Goal: Information Seeking & Learning: Learn about a topic

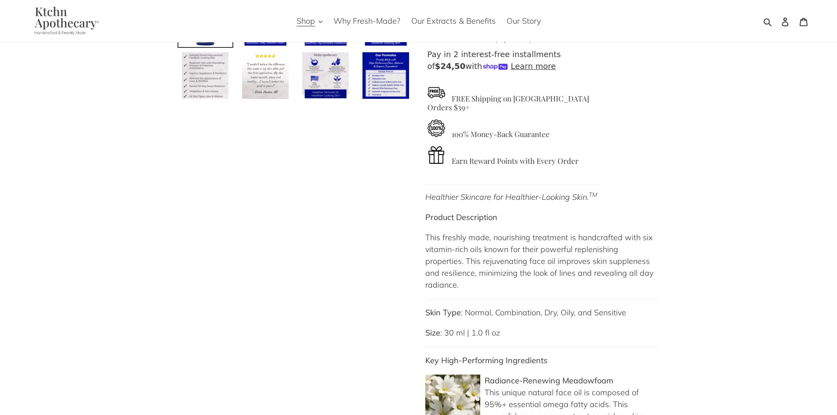
click at [473, 265] on p "This freshly made, nourishing treatment is handcrafted with six vitamin-rich oi…" at bounding box center [541, 260] width 233 height 59
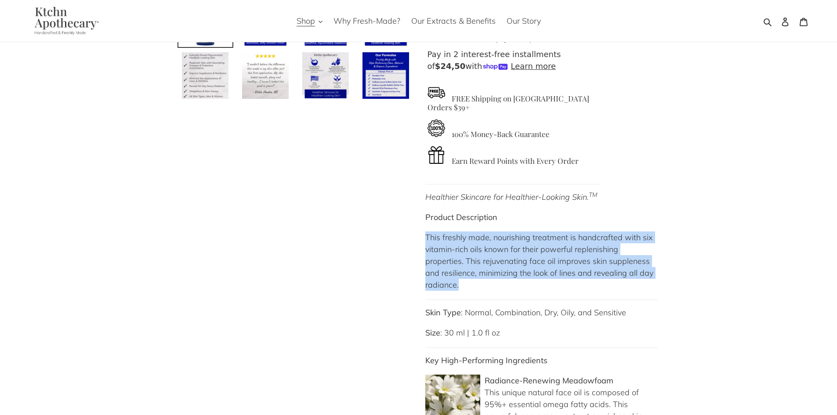
click at [473, 265] on p "This freshly made, nourishing treatment is handcrafted with six vitamin-rich oi…" at bounding box center [541, 260] width 233 height 59
copy p "This freshly made, nourishing treatment is handcrafted with six vitamin-rich oi…"
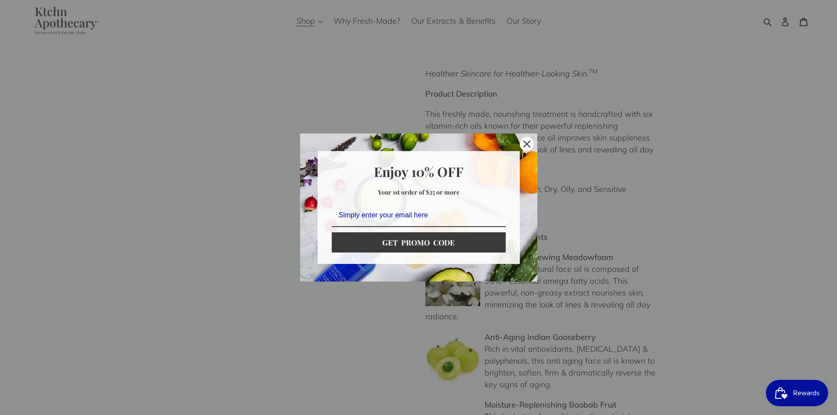
scroll to position [439, 0]
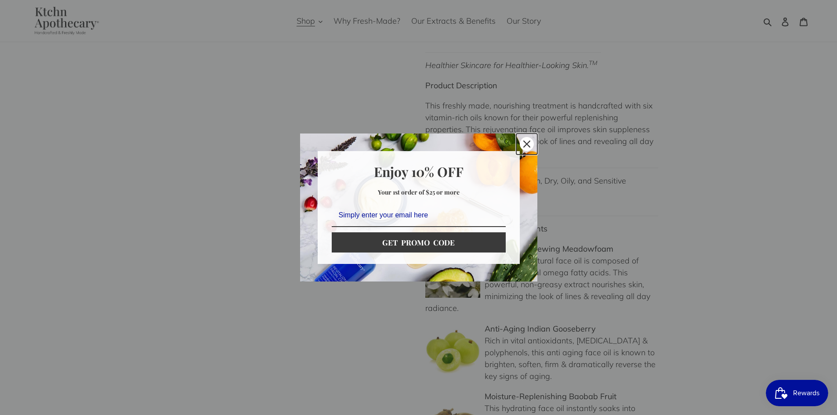
click at [523, 141] on icon "close icon" at bounding box center [526, 144] width 7 height 7
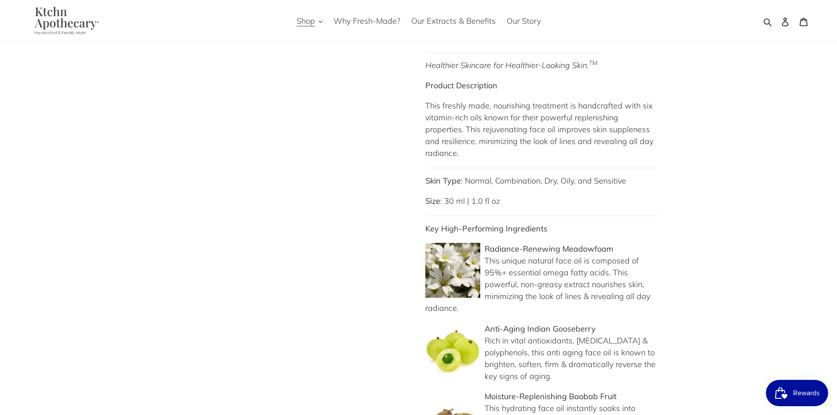
click at [568, 293] on p "Radiance-Renewing Meadowfoam This unique natural face oil is composed of 95%+ e…" at bounding box center [541, 278] width 233 height 71
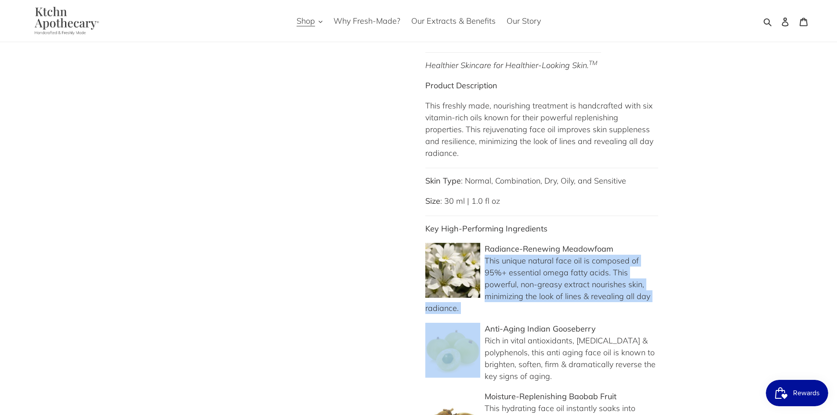
click at [568, 293] on p "Radiance-Renewing Meadowfoam This unique natural face oil is composed of 95%+ e…" at bounding box center [541, 278] width 233 height 71
copy div "This unique natural face oil is composed of 95%+ essential omega fatty acids. T…"
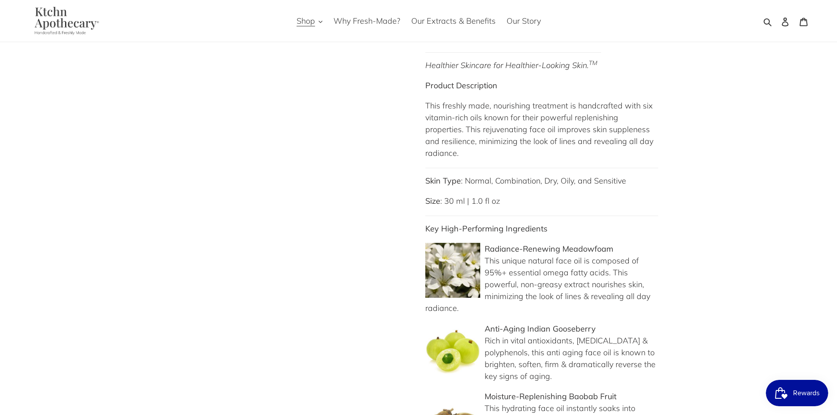
click at [505, 356] on p "Anti-Aging Indian Gooseberry Rich in vital antioxidants, [MEDICAL_DATA] & polyp…" at bounding box center [541, 352] width 233 height 59
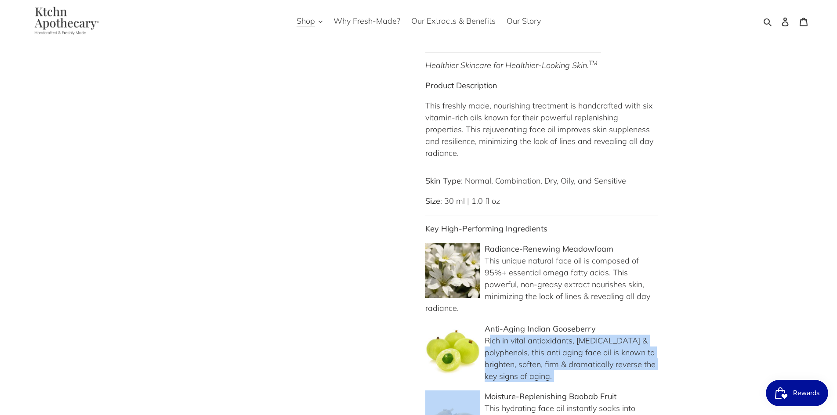
click at [505, 356] on p "Anti-Aging Indian Gooseberry Rich in vital antioxidants, [MEDICAL_DATA] & polyp…" at bounding box center [541, 352] width 233 height 59
copy div "Rich in vital antioxidants, [MEDICAL_DATA] & polyphenols, this anti aging face …"
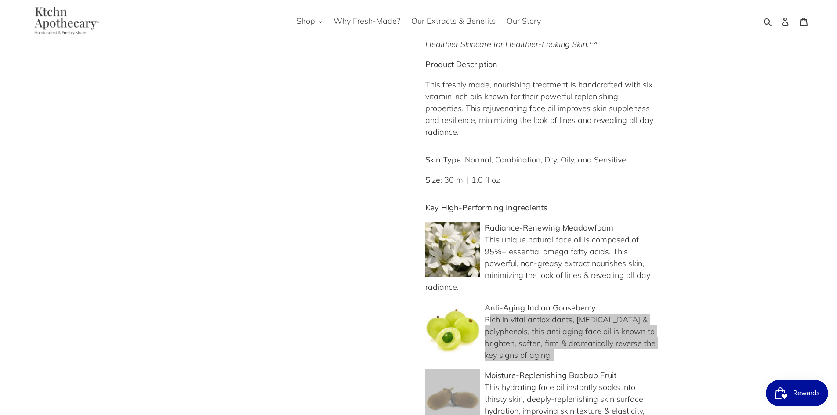
scroll to position [571, 0]
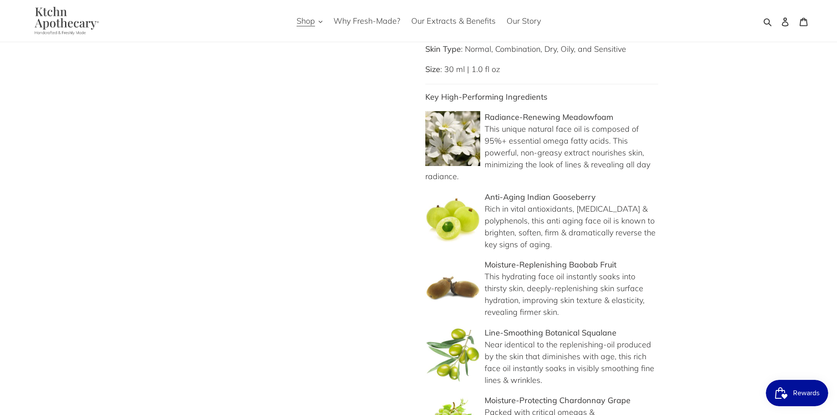
click at [505, 286] on p "Moisture-Replenishing Baobab Fruit This hydrating face oil instantly soaks into…" at bounding box center [541, 288] width 233 height 59
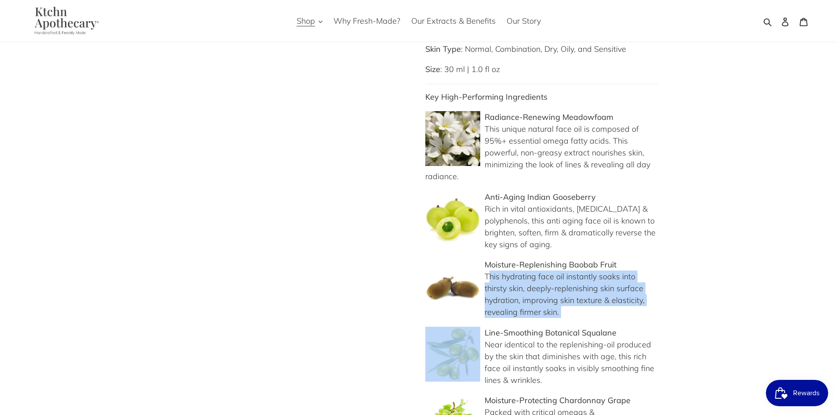
click at [505, 285] on p "Moisture-Replenishing Baobab Fruit This hydrating face oil instantly soaks into…" at bounding box center [541, 288] width 233 height 59
copy div "This hydrating face oil instantly soaks into thirsty skin, deeply-replenishing …"
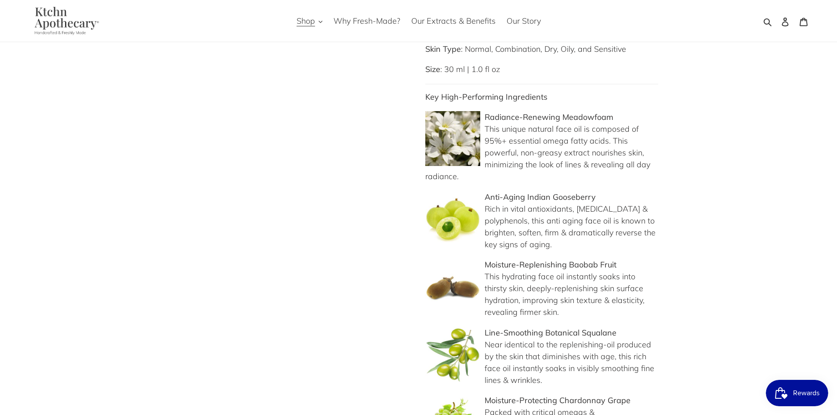
click at [565, 364] on p "Line-Smoothing Botanical Squalane Near identical to the replenishing-oil produc…" at bounding box center [541, 356] width 233 height 59
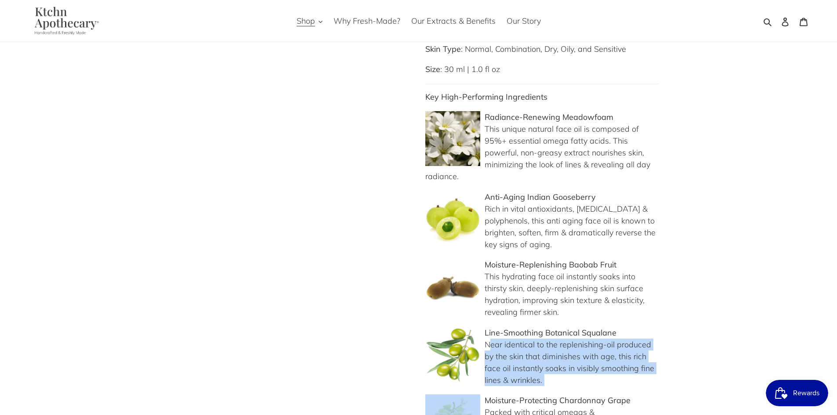
click at [565, 364] on p "Line-Smoothing Botanical Squalane Near identical to the replenishing-oil produc…" at bounding box center [541, 356] width 233 height 59
copy div "Near identical to the replenishing-oil produced by the skin that diminishes wit…"
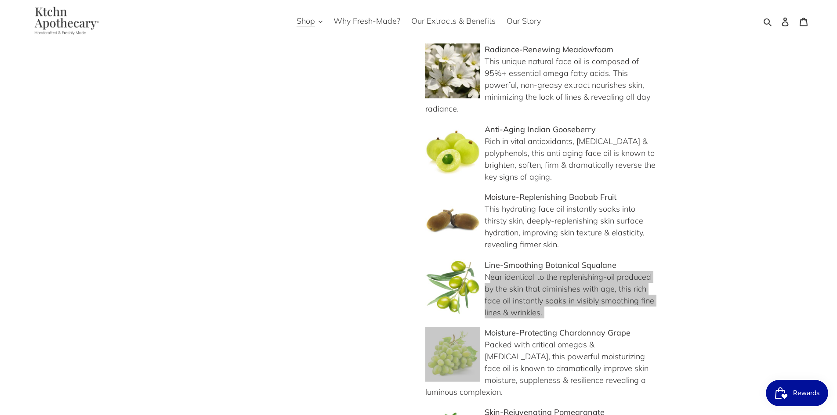
scroll to position [703, 0]
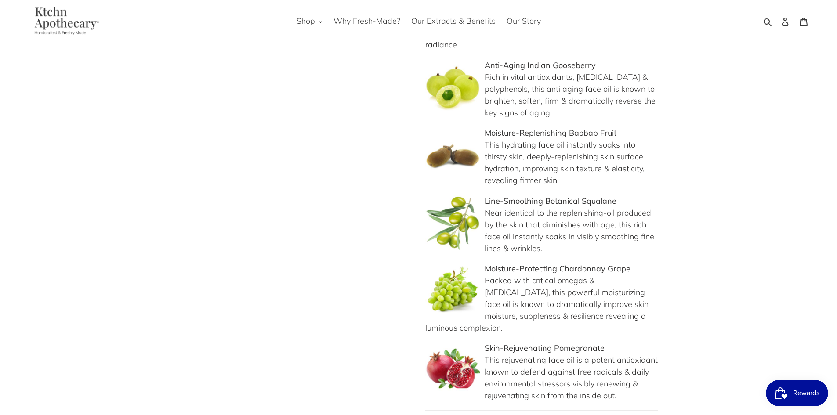
click at [502, 299] on p "Moisture-Protecting Chardonnay Grape Packed with critical omegas & [MEDICAL_DAT…" at bounding box center [541, 298] width 233 height 71
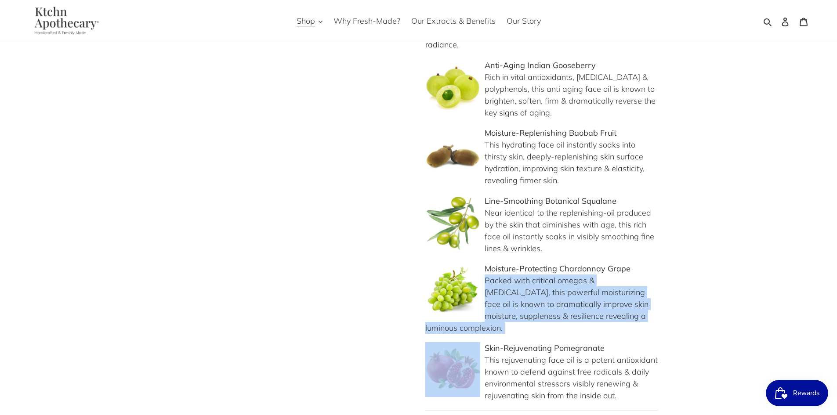
click at [502, 299] on p "Moisture-Protecting Chardonnay Grape Packed with critical omegas & [MEDICAL_DAT…" at bounding box center [541, 298] width 233 height 71
copy div "Packed with critical omegas & [MEDICAL_DATA], this powerful moisturizing face o…"
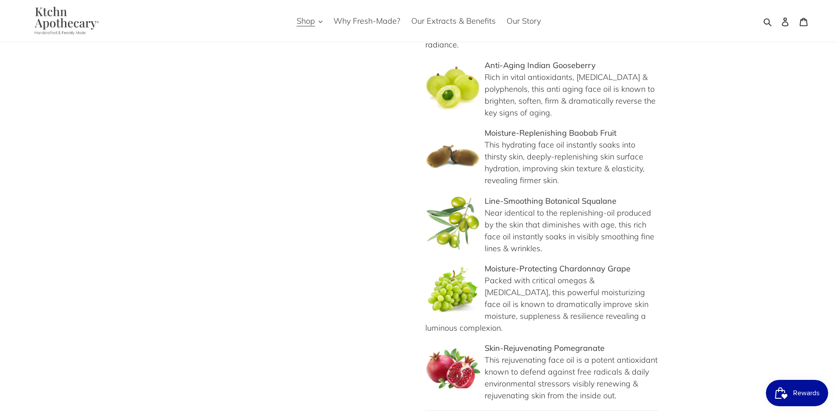
click at [523, 355] on p "Skin-Rejuvenating Pomegranate This rejuvenating face oil is a potent antioxidan…" at bounding box center [541, 371] width 233 height 59
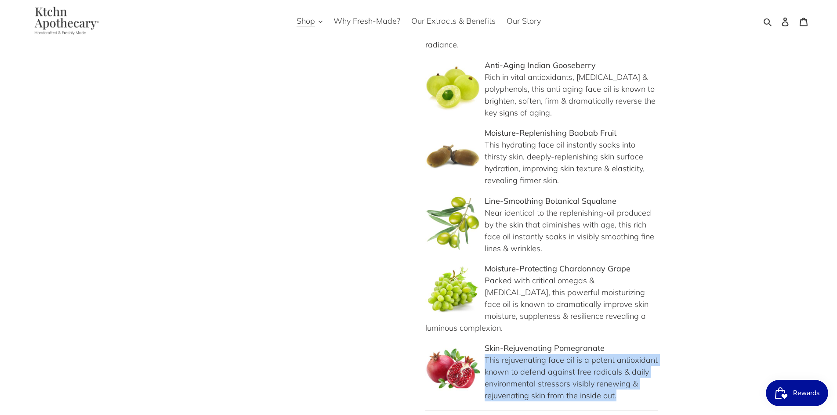
click at [523, 355] on p "Skin-Rejuvenating Pomegranate This rejuvenating face oil is a potent antioxidan…" at bounding box center [541, 371] width 233 height 59
copy p "This rejuvenating face oil is a potent antioxidant known to defend against free…"
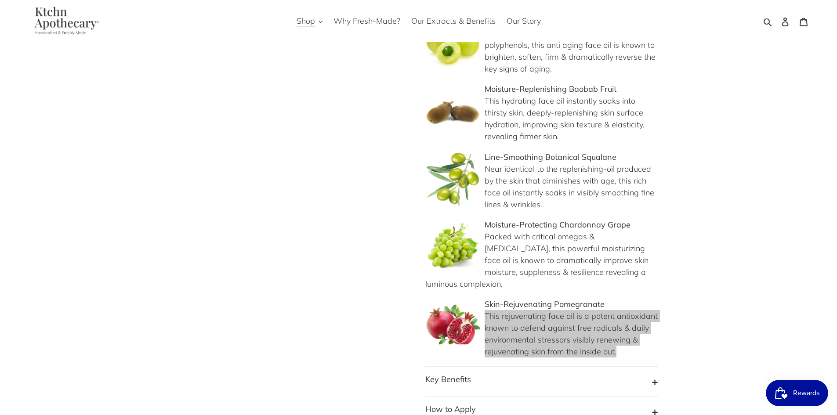
scroll to position [878, 0]
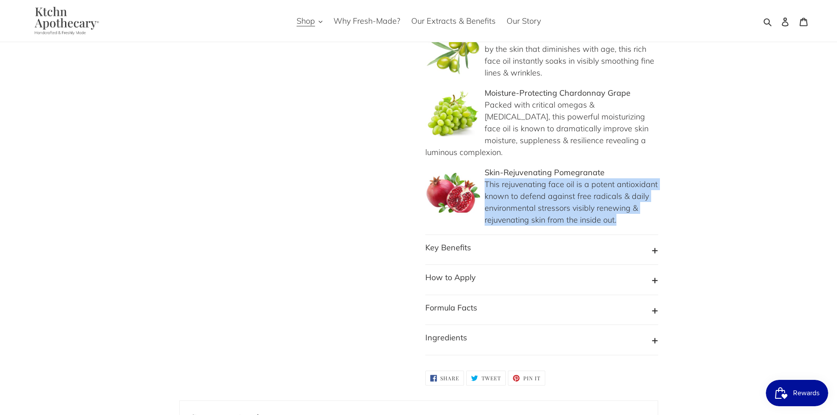
click at [485, 242] on button "Key Benefits" at bounding box center [541, 250] width 233 height 17
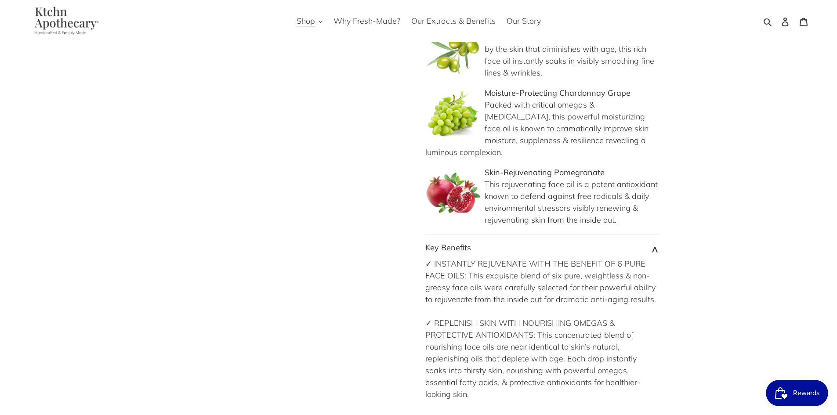
click at [486, 258] on div "✓ INSTANTLY REJUVENATE WITH THE BENEFIT OF 6 PURE FACE OILS: This exquisite ble…" at bounding box center [541, 412] width 233 height 308
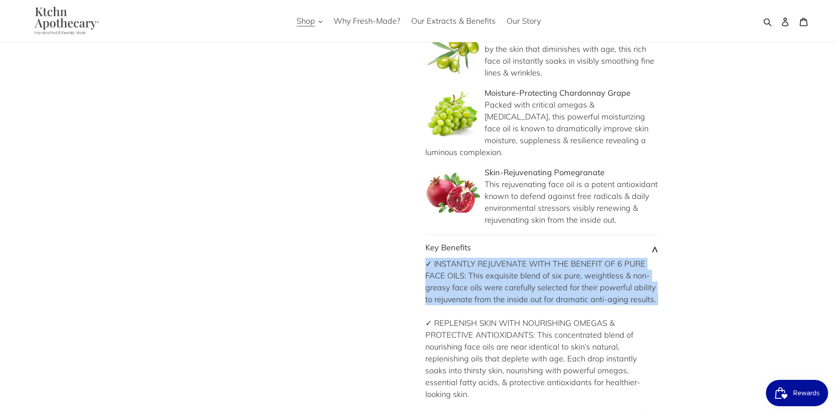
click at [486, 258] on div "✓ INSTANTLY REJUVENATE WITH THE BENEFIT OF 6 PURE FACE OILS: This exquisite ble…" at bounding box center [541, 412] width 233 height 308
copy div "✓ INSTANTLY REJUVENATE WITH THE BENEFIT OF 6 PURE FACE OILS: This exquisite ble…"
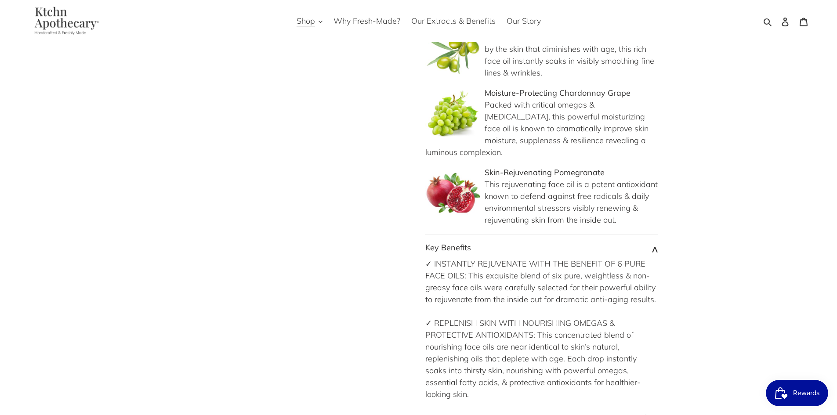
click at [523, 341] on div "✓ INSTANTLY REJUVENATE WITH THE BENEFIT OF 6 PURE FACE OILS: This exquisite ble…" at bounding box center [541, 412] width 233 height 308
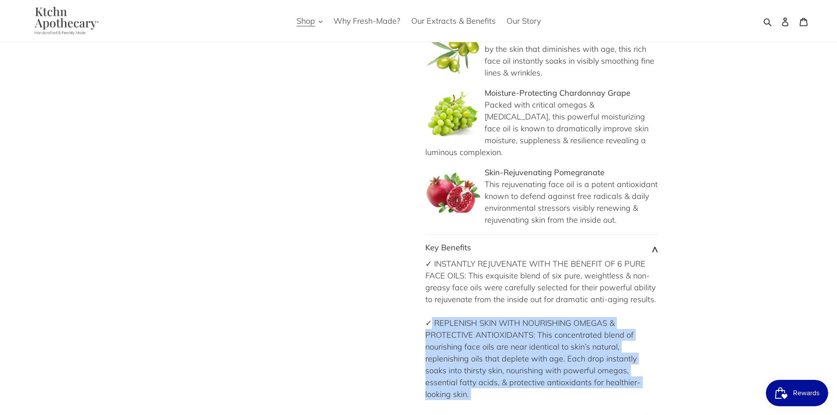
click at [523, 341] on div "✓ INSTANTLY REJUVENATE WITH THE BENEFIT OF 6 PURE FACE OILS: This exquisite ble…" at bounding box center [541, 412] width 233 height 308
copy div "✓ REPLENISH SKIN WITH NOURISHING OMEGAS & PROTECTIVE ANTIOXIDANTS: This concent…"
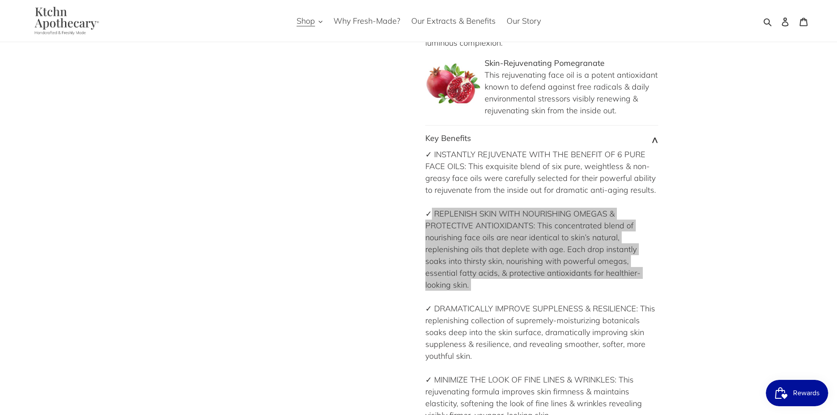
scroll to position [1010, 0]
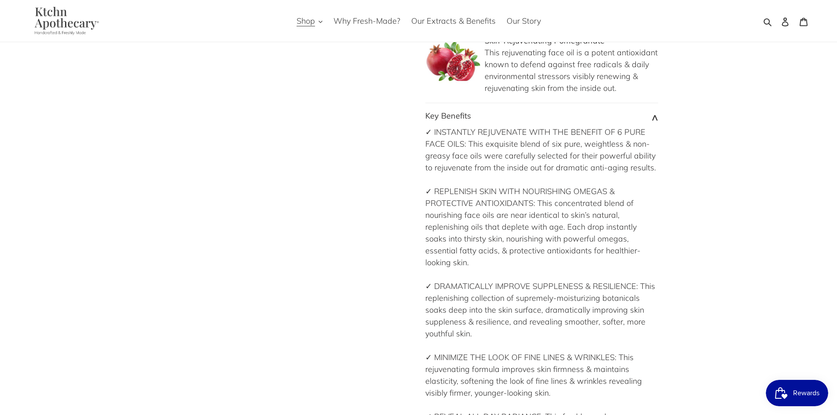
click at [531, 295] on div "✓ INSTANTLY REJUVENATE WITH THE BENEFIT OF 6 PURE FACE OILS: This exquisite ble…" at bounding box center [541, 280] width 233 height 308
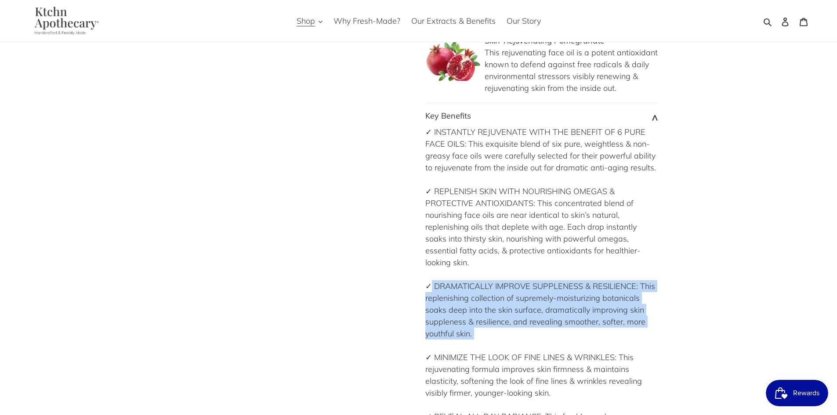
click at [531, 295] on div "✓ INSTANTLY REJUVENATE WITH THE BENEFIT OF 6 PURE FACE OILS: This exquisite ble…" at bounding box center [541, 280] width 233 height 308
copy div "✓ DRAMATICALLY IMPROVE SUPPLENESS & RESILIENCE: This replenishing collection of…"
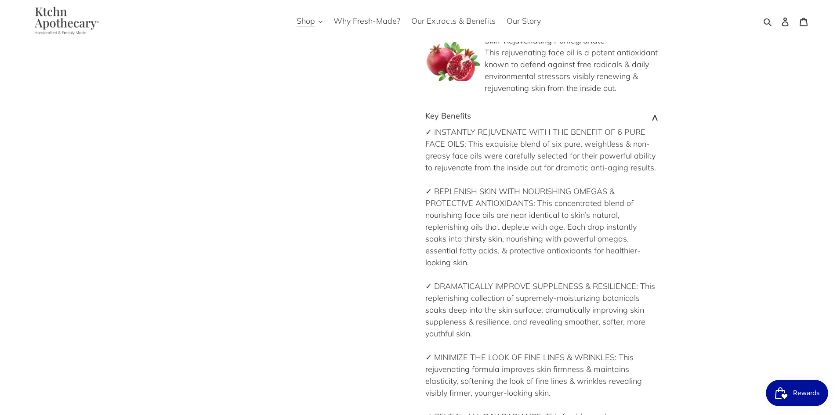
click at [596, 331] on div "✓ INSTANTLY REJUVENATE WITH THE BENEFIT OF 6 PURE FACE OILS: This exquisite ble…" at bounding box center [541, 280] width 233 height 308
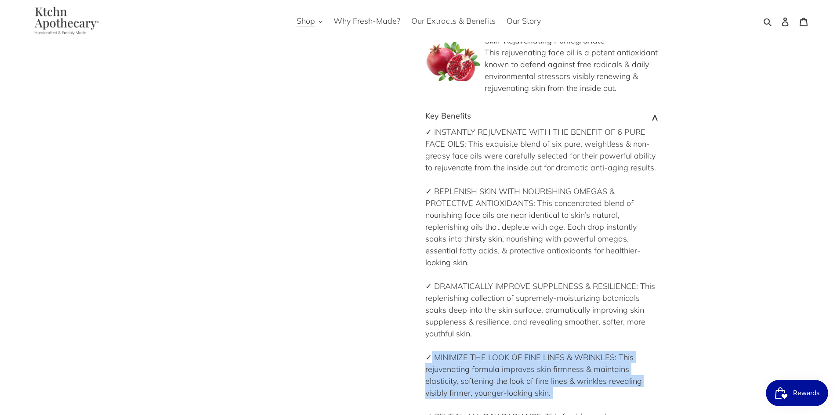
click at [596, 331] on div "✓ INSTANTLY REJUVENATE WITH THE BENEFIT OF 6 PURE FACE OILS: This exquisite ble…" at bounding box center [541, 280] width 233 height 308
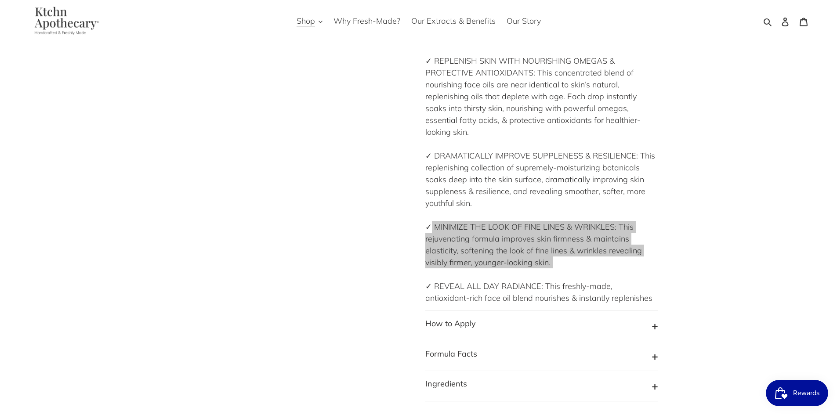
scroll to position [1142, 0]
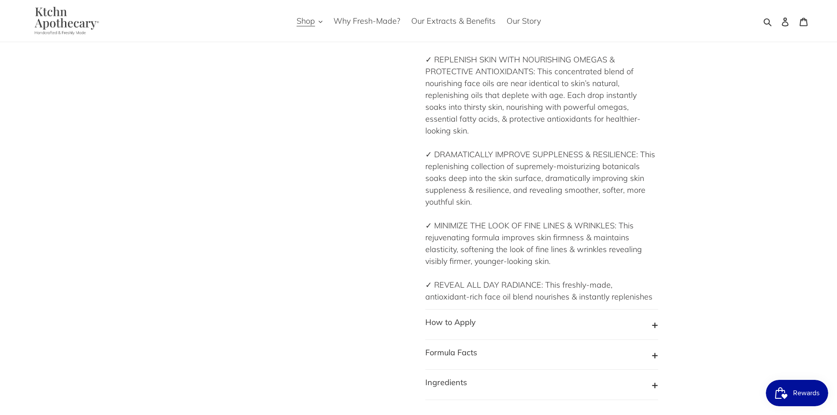
click at [461, 280] on div "✓ INSTANTLY REJUVENATE WITH THE BENEFIT OF 6 PURE FACE OILS: This exquisite ble…" at bounding box center [541, 148] width 233 height 308
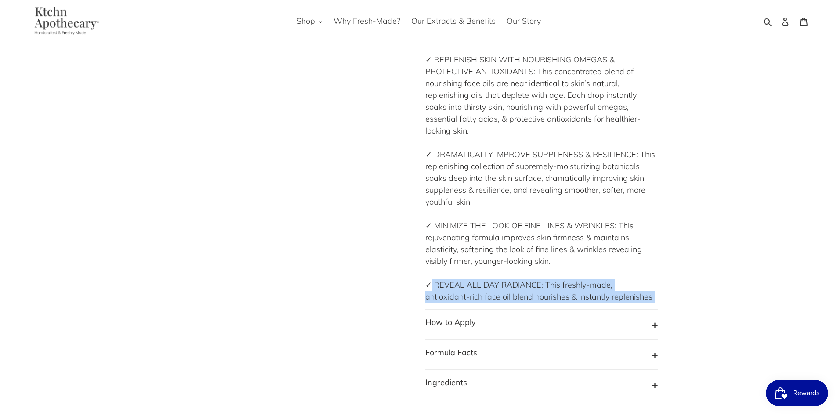
click at [461, 280] on div "✓ INSTANTLY REJUVENATE WITH THE BENEFIT OF 6 PURE FACE OILS: This exquisite ble…" at bounding box center [541, 148] width 233 height 308
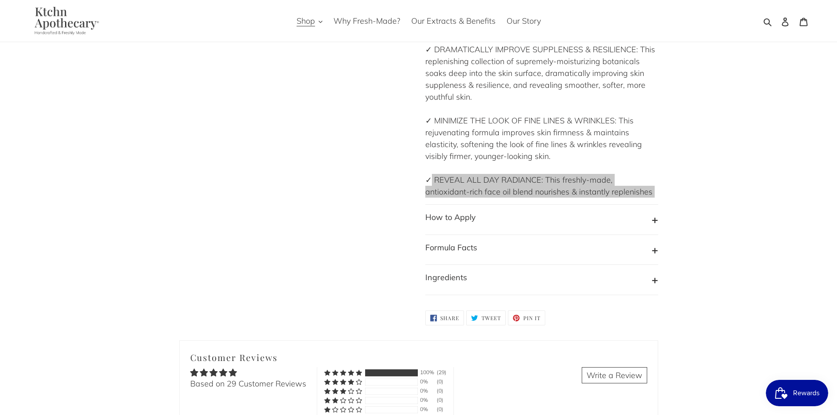
scroll to position [1274, 0]
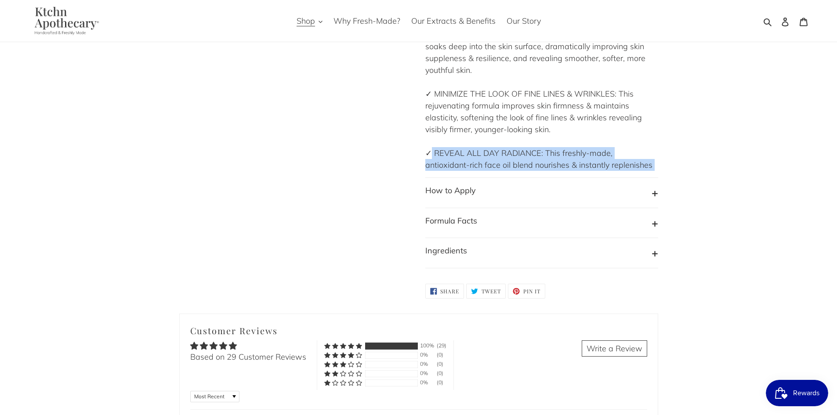
click at [463, 185] on b "How to Apply" at bounding box center [450, 190] width 51 height 10
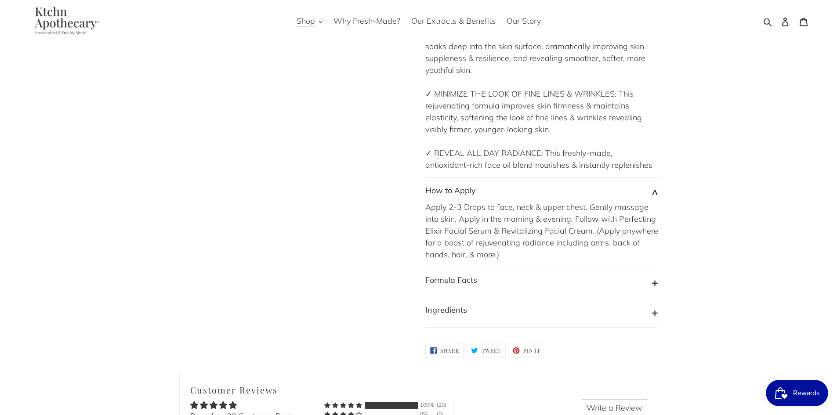
click at [471, 205] on div "Apply 2-3 Drops to face, neck & upper chest. Gently massage into skin. Apply in…" at bounding box center [541, 230] width 233 height 59
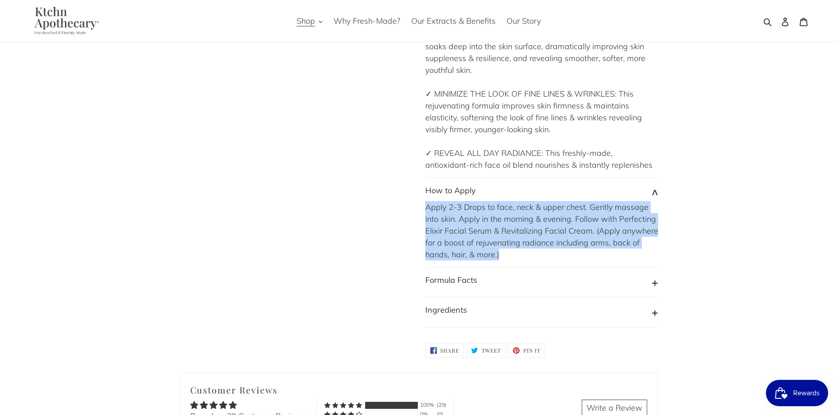
click at [471, 205] on div "Apply 2-3 Drops to face, neck & upper chest. Gently massage into skin. Apply in…" at bounding box center [541, 230] width 233 height 59
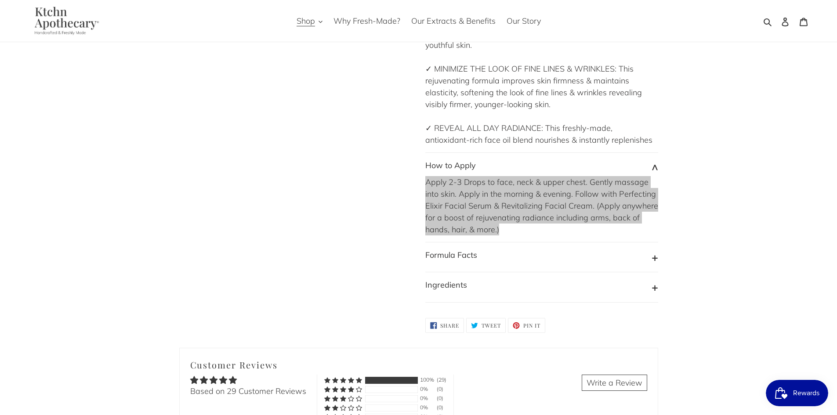
scroll to position [1362, 0]
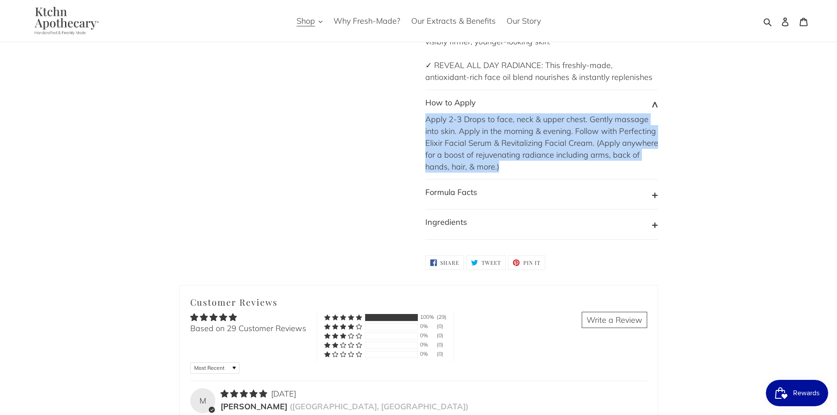
click at [518, 186] on button "Formula Facts" at bounding box center [541, 194] width 233 height 17
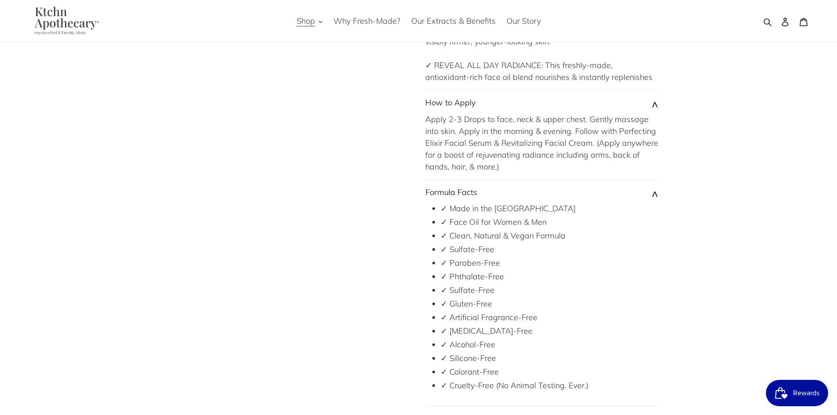
click at [489, 202] on li "✓ Made in the [GEOGRAPHIC_DATA]" at bounding box center [549, 208] width 217 height 12
click at [470, 379] on li "✓ Cruelty-Free (No Animal Testing. Ever.)" at bounding box center [549, 385] width 217 height 12
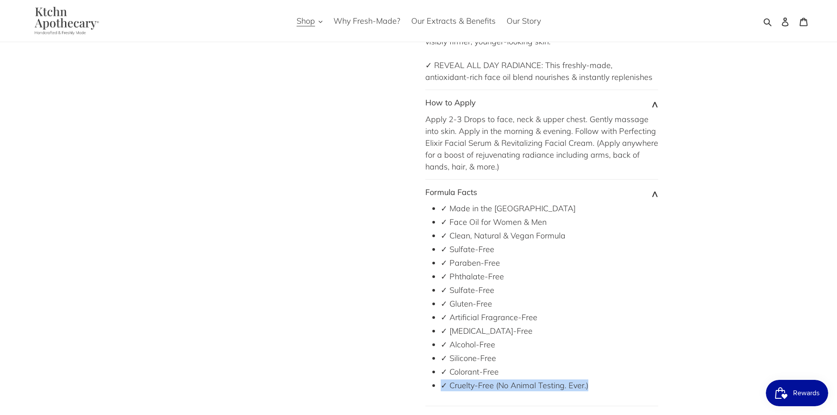
click at [470, 379] on li "✓ Cruelty-Free (No Animal Testing. Ever.)" at bounding box center [549, 385] width 217 height 12
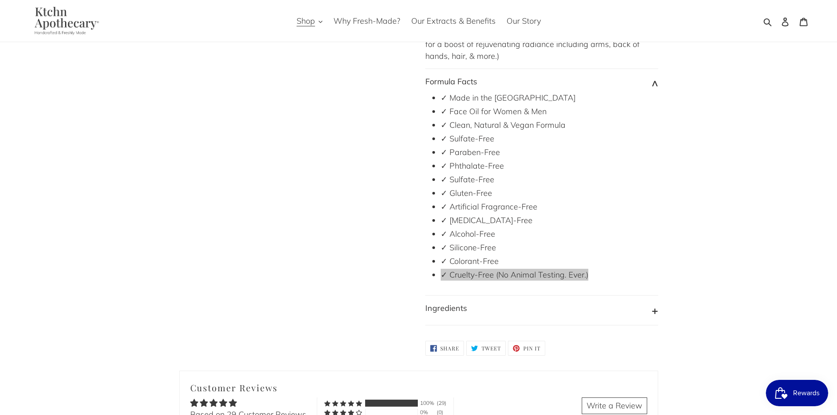
scroll to position [1493, 0]
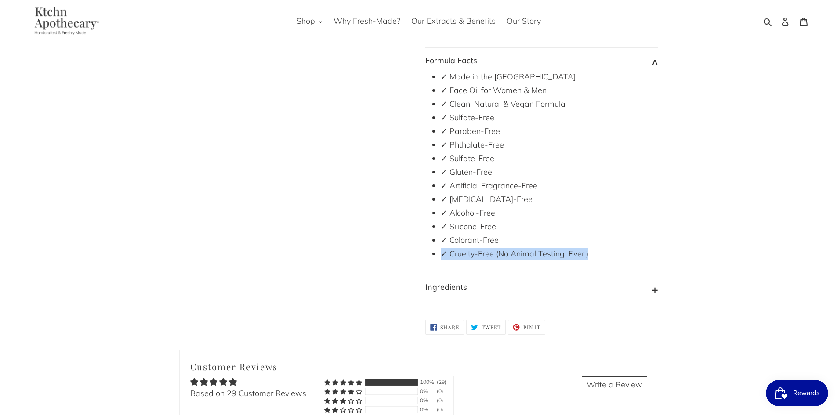
click at [533, 281] on button "Ingredients" at bounding box center [541, 289] width 233 height 17
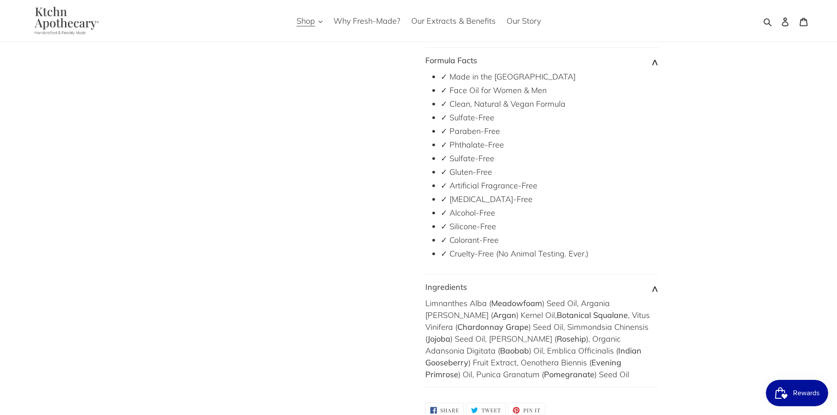
click at [490, 300] on div "Limnanthes Alba ( Meadowfoam ) Seed Oil, Argania [PERSON_NAME] ( Argan ) Kernel…" at bounding box center [541, 338] width 233 height 83
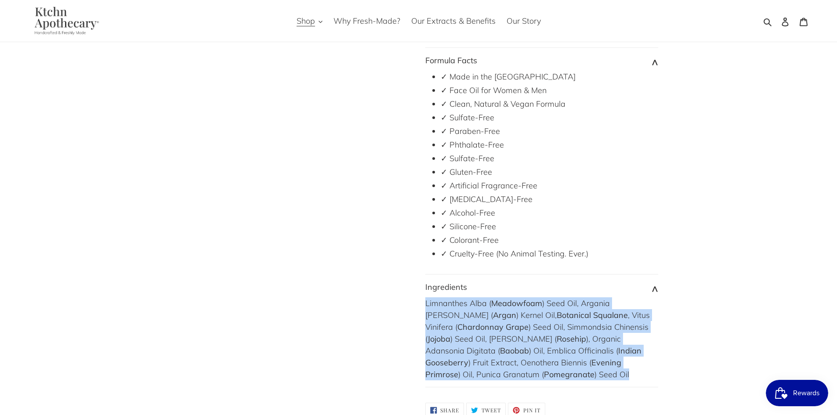
click at [490, 300] on div "Limnanthes Alba ( Meadowfoam ) Seed Oil, Argania [PERSON_NAME] ( Argan ) Kernel…" at bounding box center [541, 338] width 233 height 83
drag, startPoint x: 518, startPoint y: 317, endPoint x: 483, endPoint y: 301, distance: 38.4
click at [517, 317] on div "Limnanthes Alba ( Meadowfoam ) Seed Oil, Argania [PERSON_NAME] ( Argan ) Kernel…" at bounding box center [541, 338] width 233 height 83
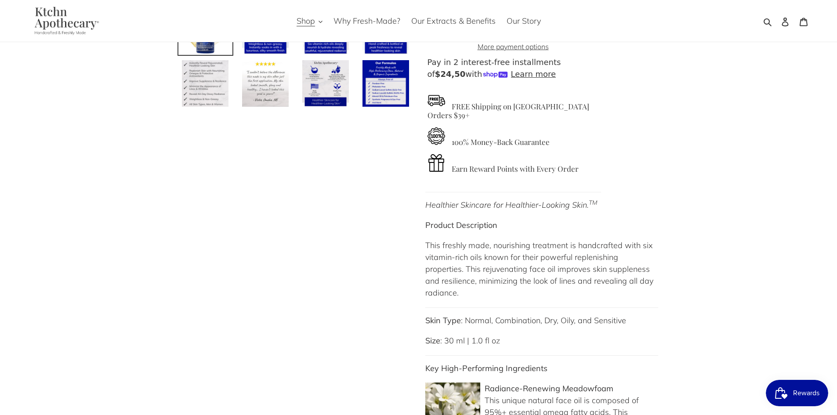
scroll to position [307, 0]
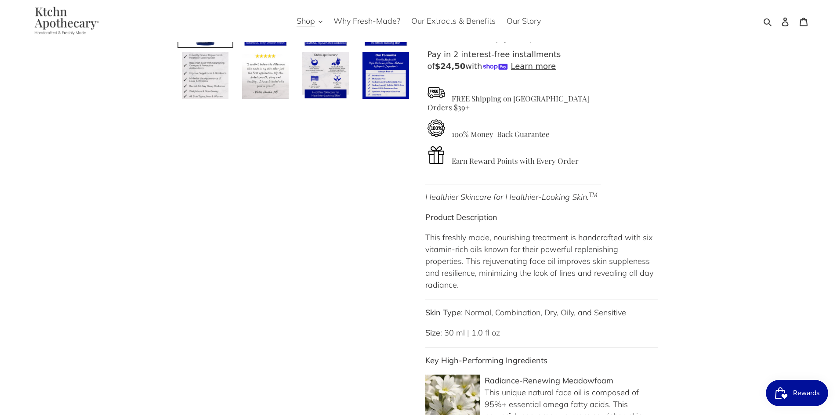
click at [477, 311] on p "Skin Type : Normal, Combination, Dry, Oily, and Sensitive" at bounding box center [541, 313] width 233 height 12
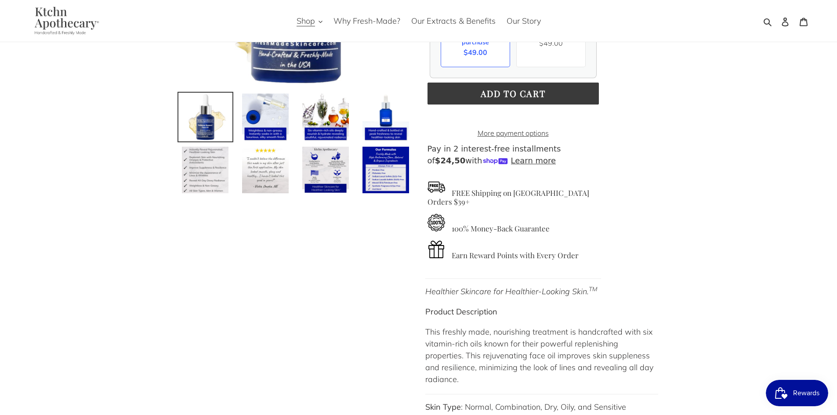
scroll to position [264, 0]
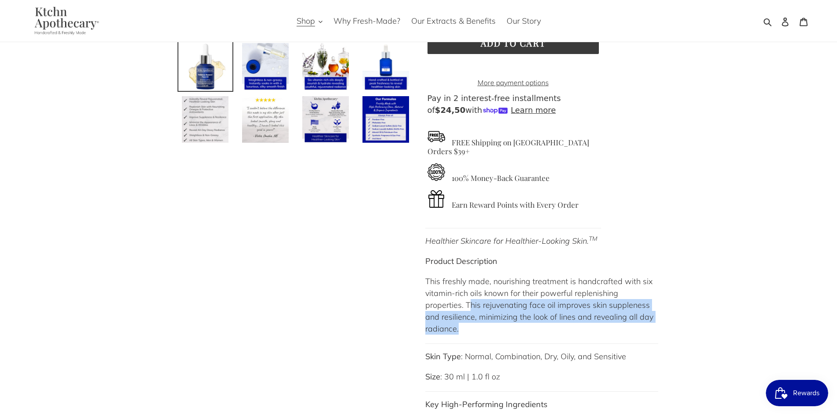
drag, startPoint x: 433, startPoint y: 303, endPoint x: 469, endPoint y: 327, distance: 43.4
click at [469, 327] on p "This freshly made, nourishing treatment is handcrafted with six vitamin-rich oi…" at bounding box center [541, 304] width 233 height 59
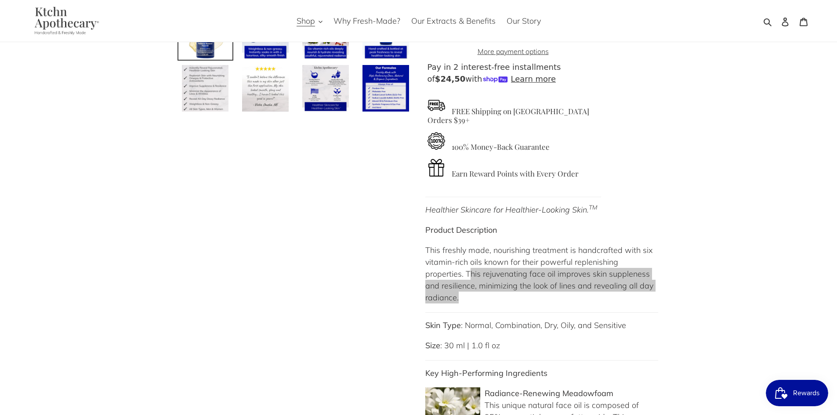
scroll to position [307, 0]
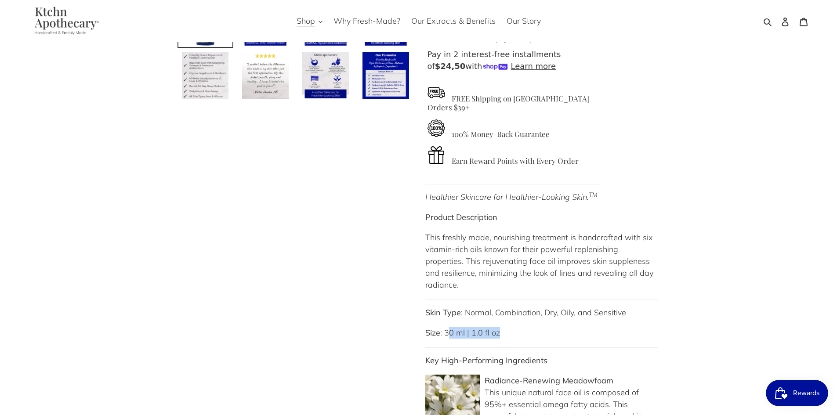
drag, startPoint x: 447, startPoint y: 334, endPoint x: 509, endPoint y: 335, distance: 62.4
click at [509, 335] on p "Size : 30 ml | 1.0 fl oz" at bounding box center [541, 333] width 233 height 12
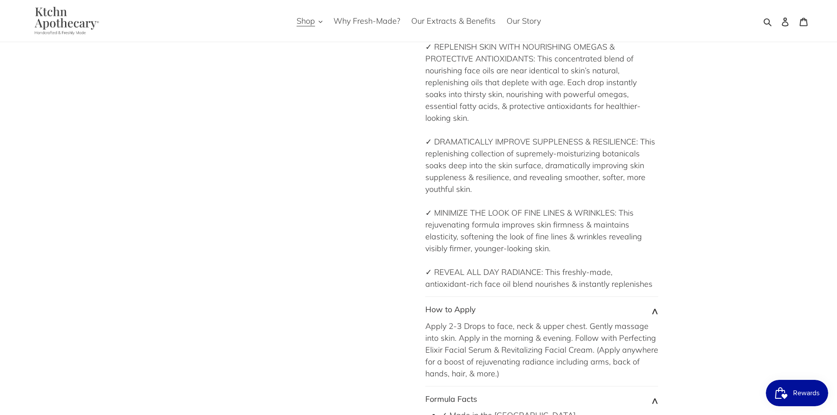
scroll to position [1274, 0]
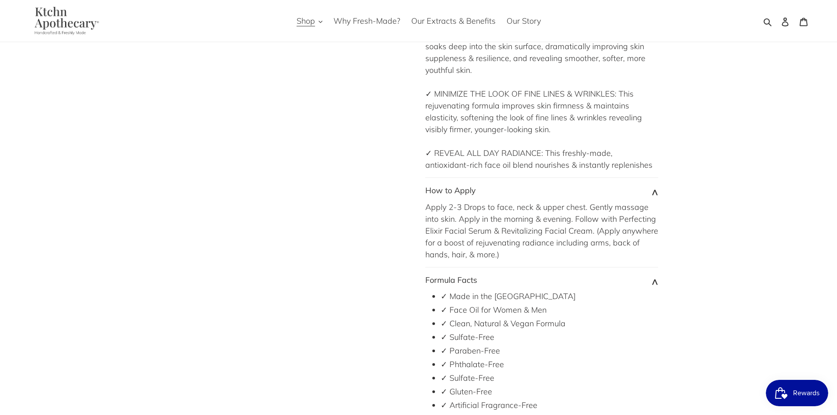
click at [509, 224] on div "Apply 2-3 Drops to face, neck & upper chest. Gently massage into skin. Apply in…" at bounding box center [541, 230] width 233 height 59
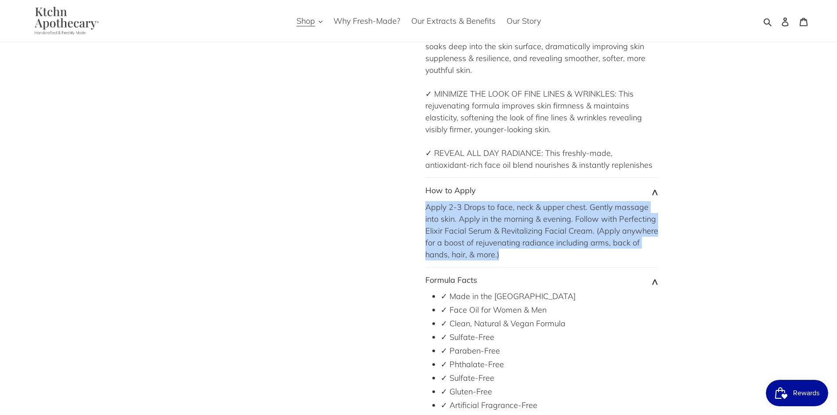
click at [509, 224] on div "Apply 2-3 Drops to face, neck & upper chest. Gently massage into skin. Apply in…" at bounding box center [541, 230] width 233 height 59
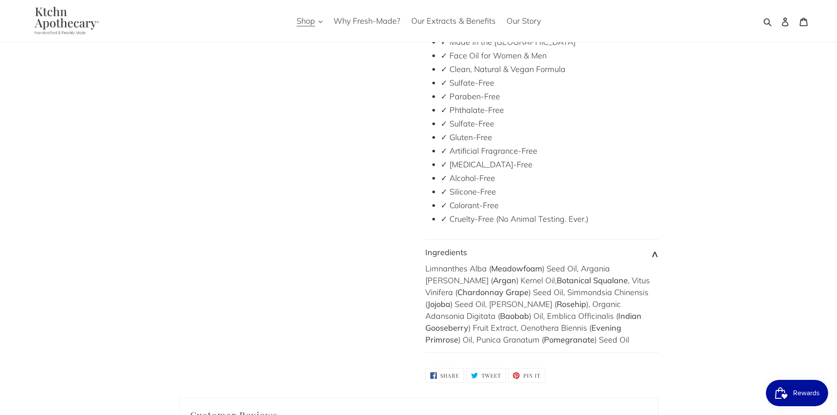
scroll to position [1537, 0]
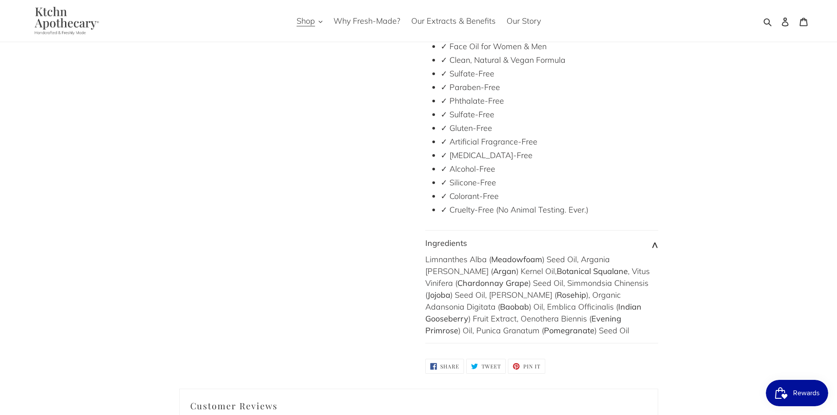
click at [467, 288] on div "Limnanthes Alba ( Meadowfoam ) Seed Oil, Argania [PERSON_NAME] ( Argan ) Kernel…" at bounding box center [541, 294] width 233 height 83
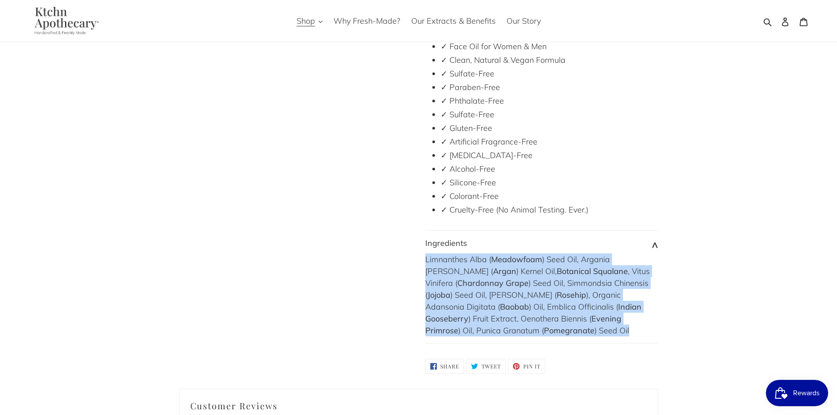
click at [467, 288] on div "Limnanthes Alba ( Meadowfoam ) Seed Oil, Argania [PERSON_NAME] ( Argan ) Kernel…" at bounding box center [541, 294] width 233 height 83
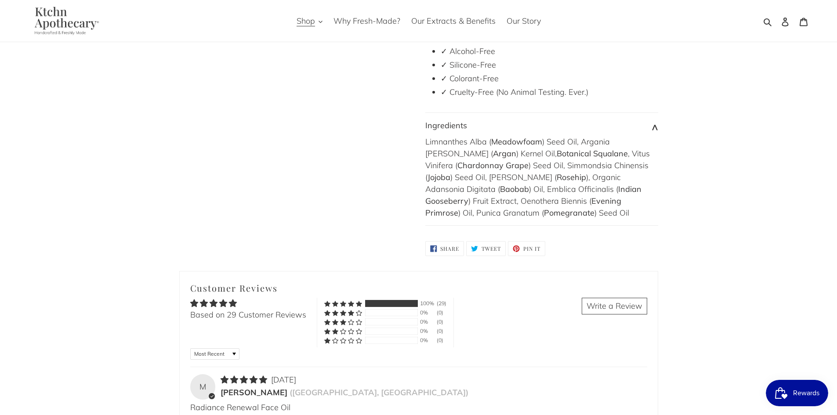
scroll to position [1669, 0]
